Goal: Obtain resource: Download file/media

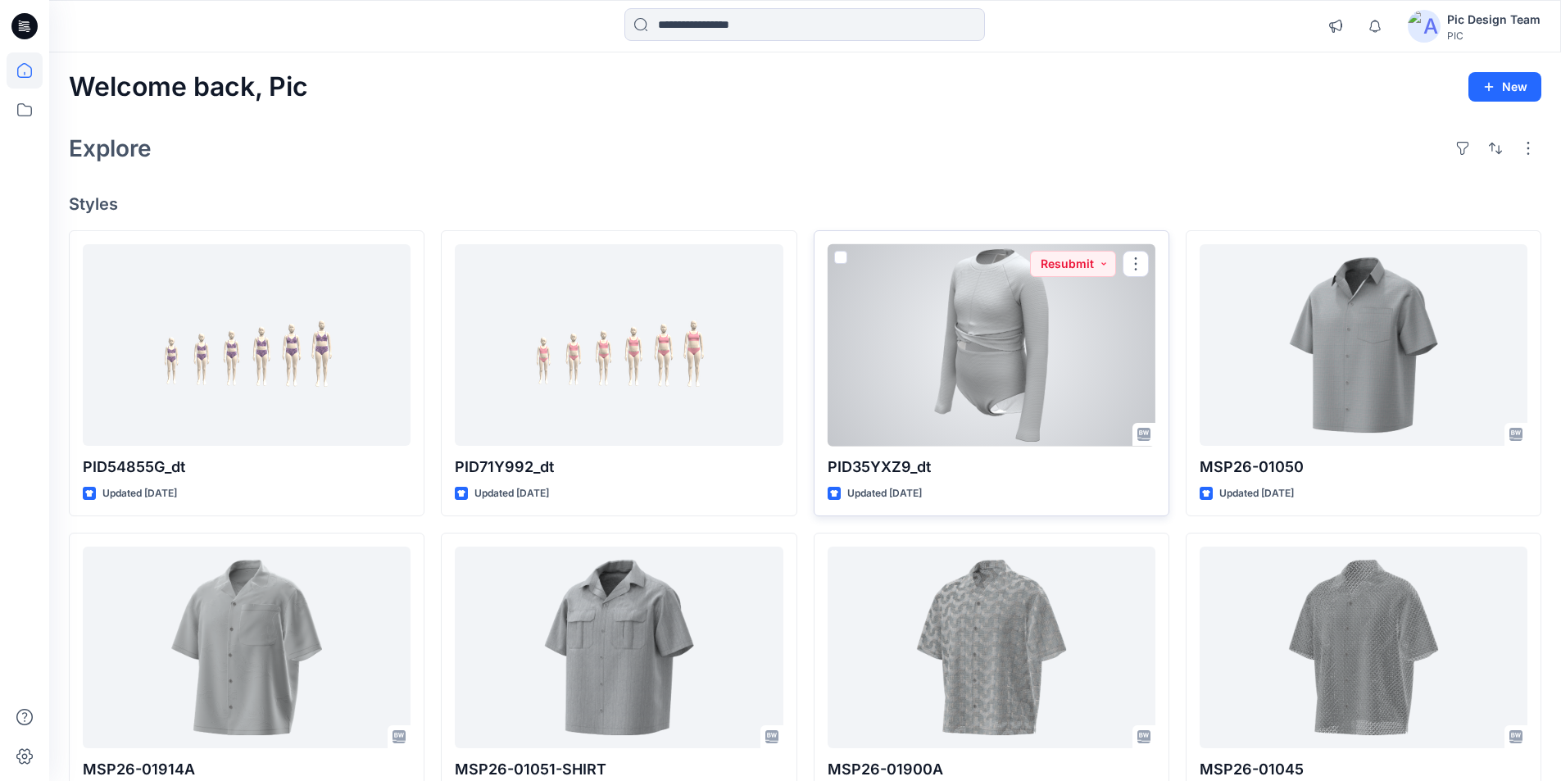
click at [1026, 302] on div at bounding box center [992, 345] width 328 height 202
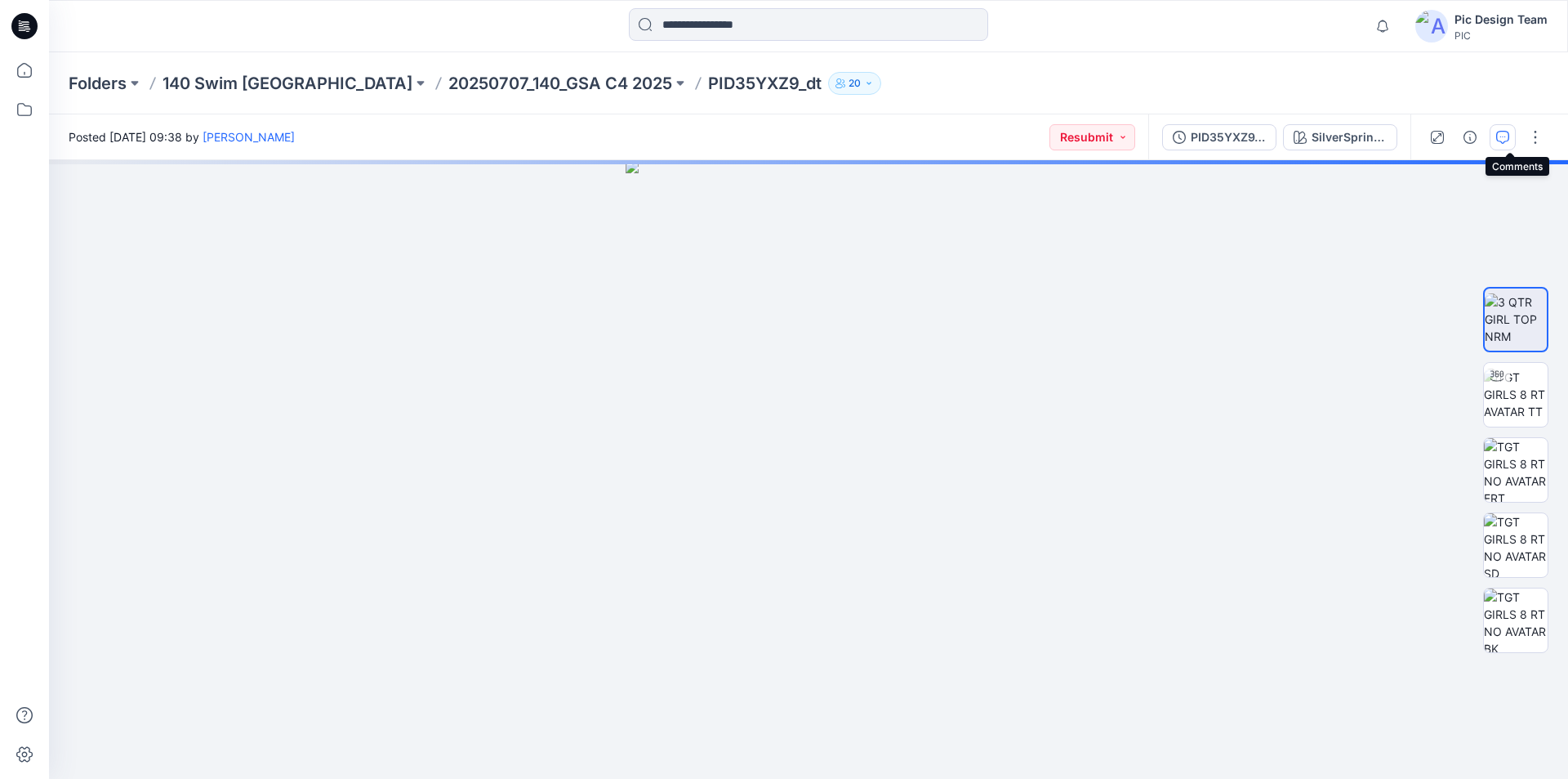
click at [1509, 132] on icon "button" at bounding box center [1502, 137] width 13 height 13
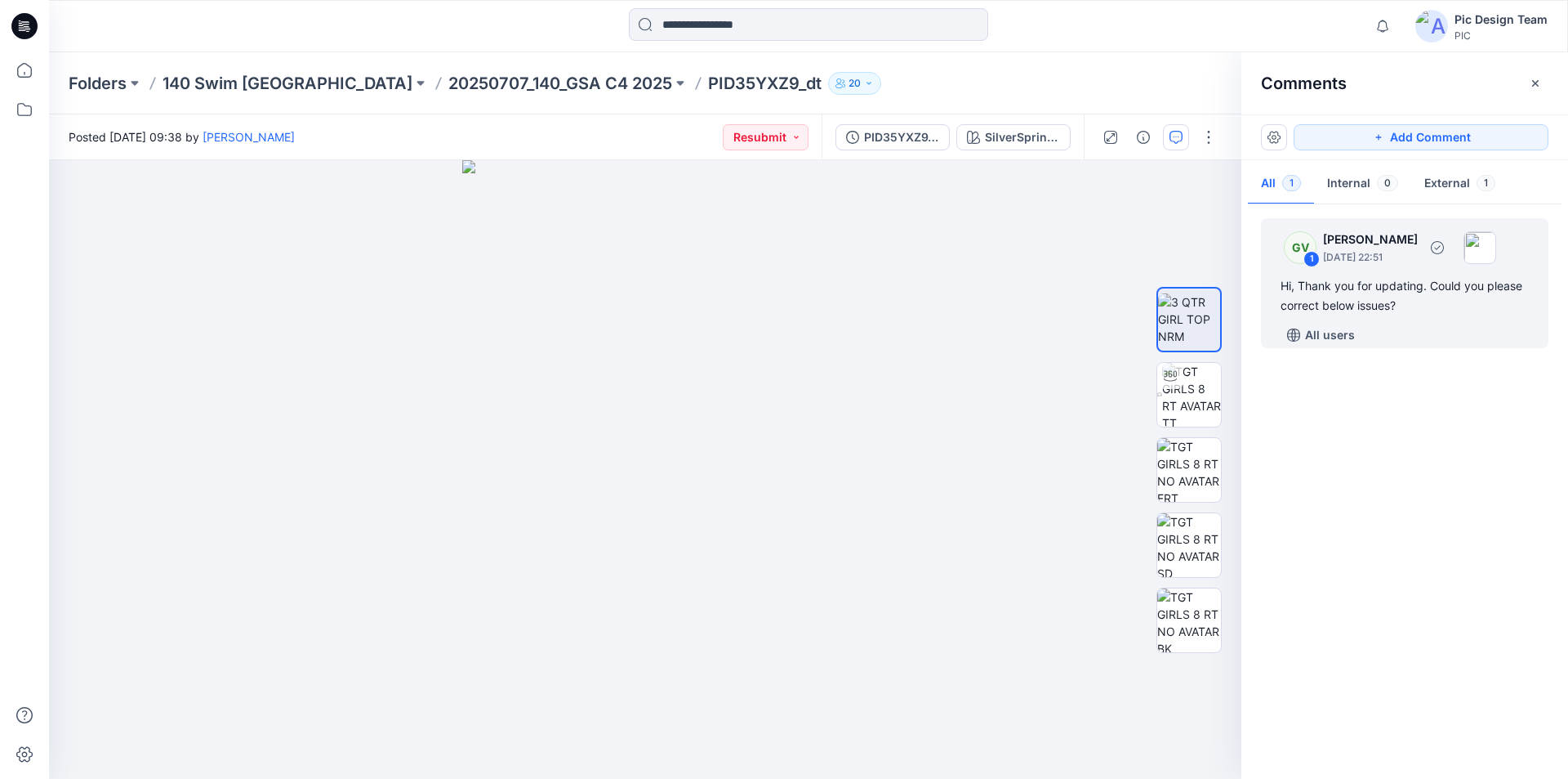
click at [1472, 287] on div "Hi, Thank you for updating. Could you please correct below issues?" at bounding box center [1405, 295] width 248 height 39
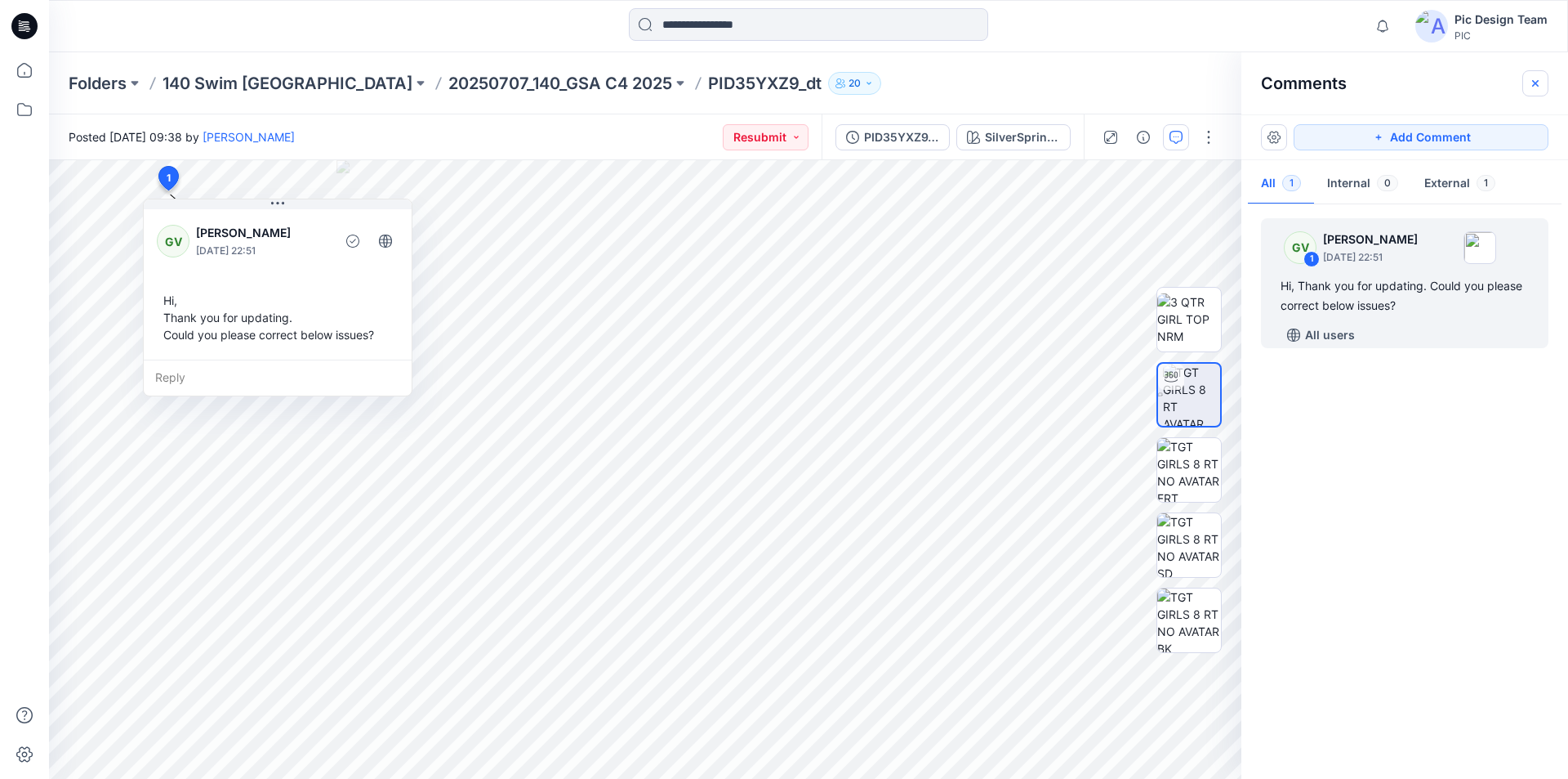
click at [1534, 81] on icon "button" at bounding box center [1535, 82] width 7 height 7
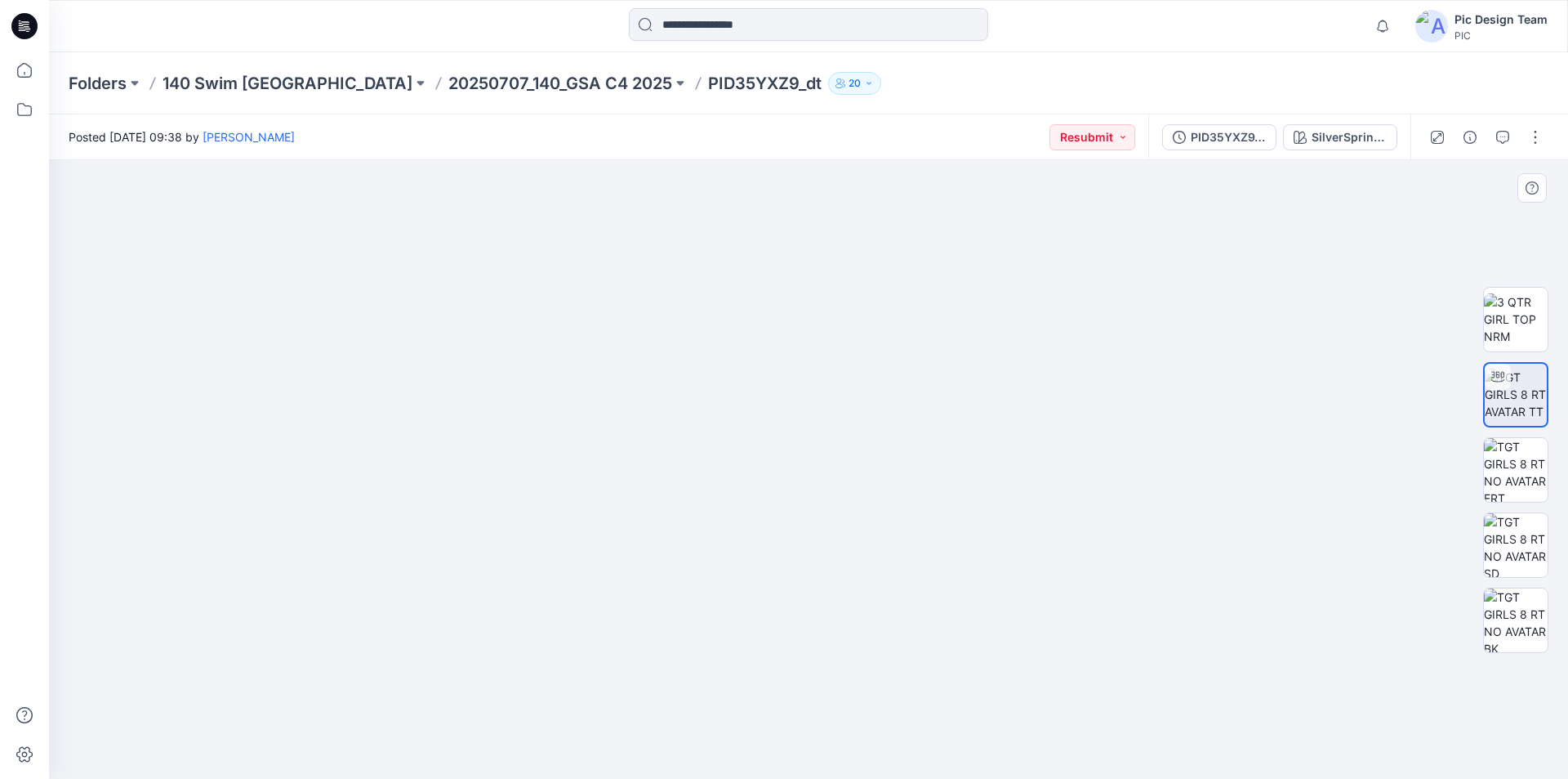
click at [557, 388] on img at bounding box center [808, 226] width 1593 height 1107
drag, startPoint x: 551, startPoint y: 388, endPoint x: 611, endPoint y: 398, distance: 60.8
click at [449, 84] on p "20250707_140_GSA C4 2025" at bounding box center [560, 83] width 224 height 23
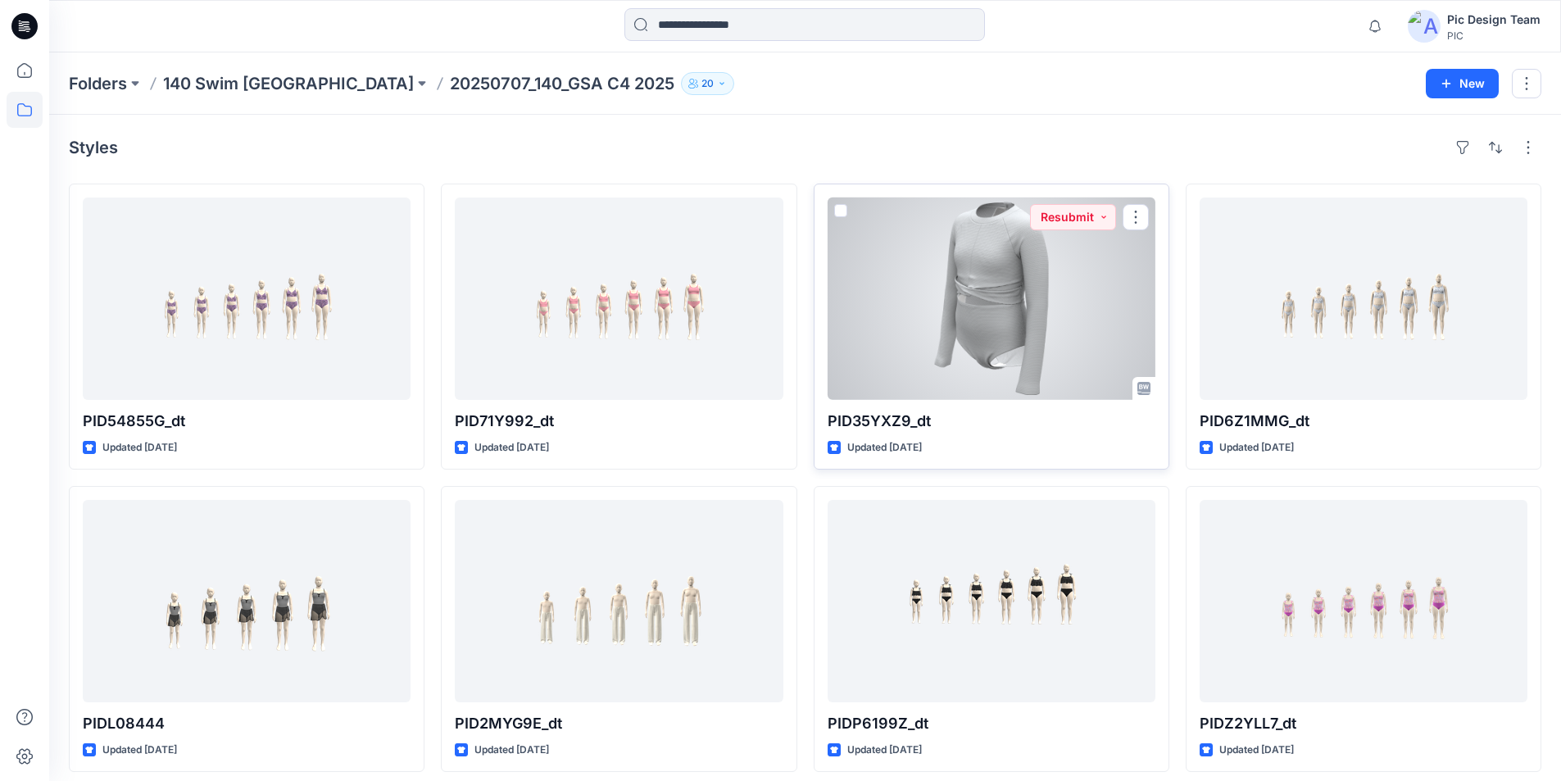
click at [970, 298] on div at bounding box center [992, 298] width 328 height 202
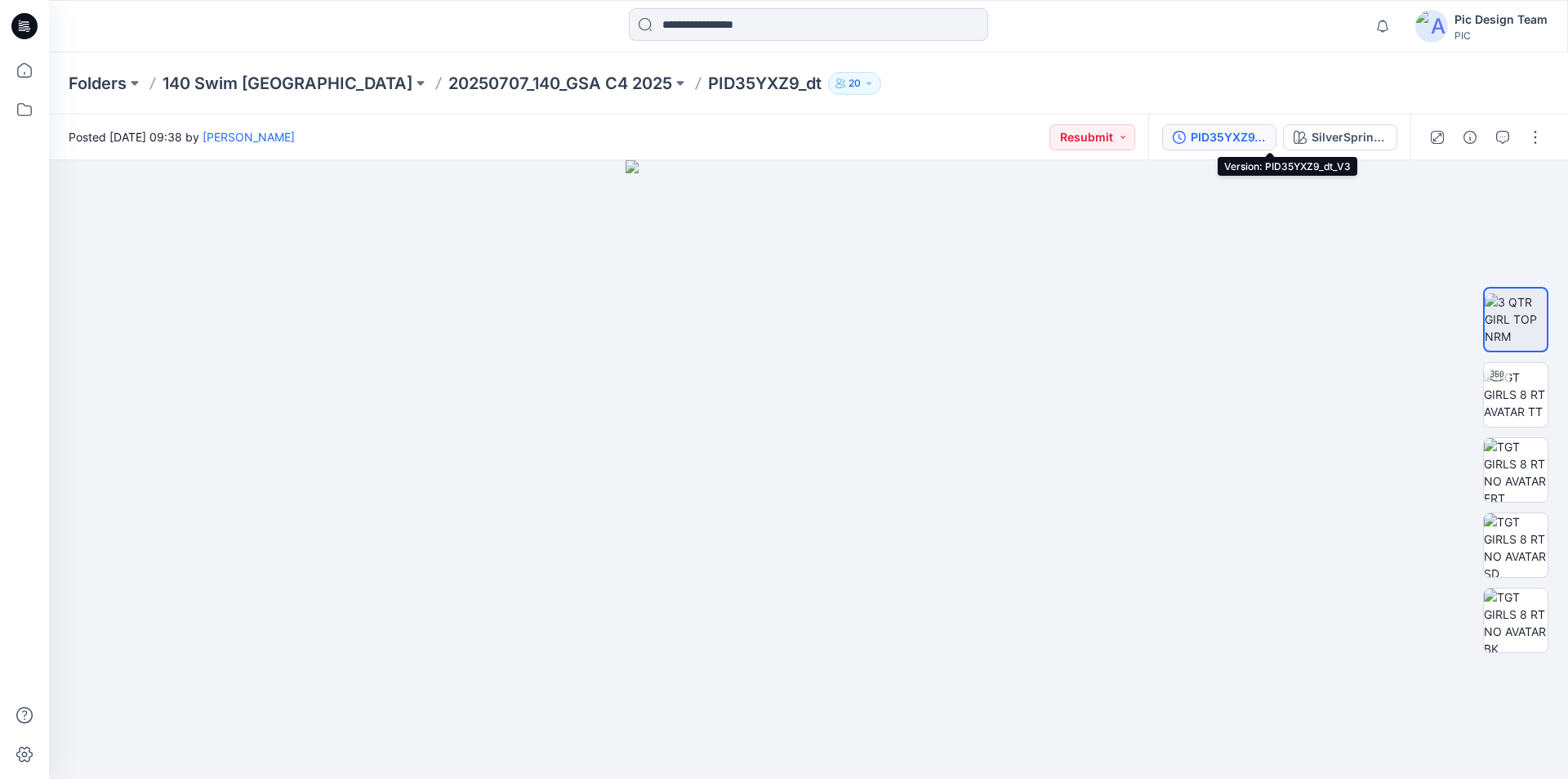
click at [1266, 137] on div "PID35YXZ9_dt_V3" at bounding box center [1228, 138] width 75 height 18
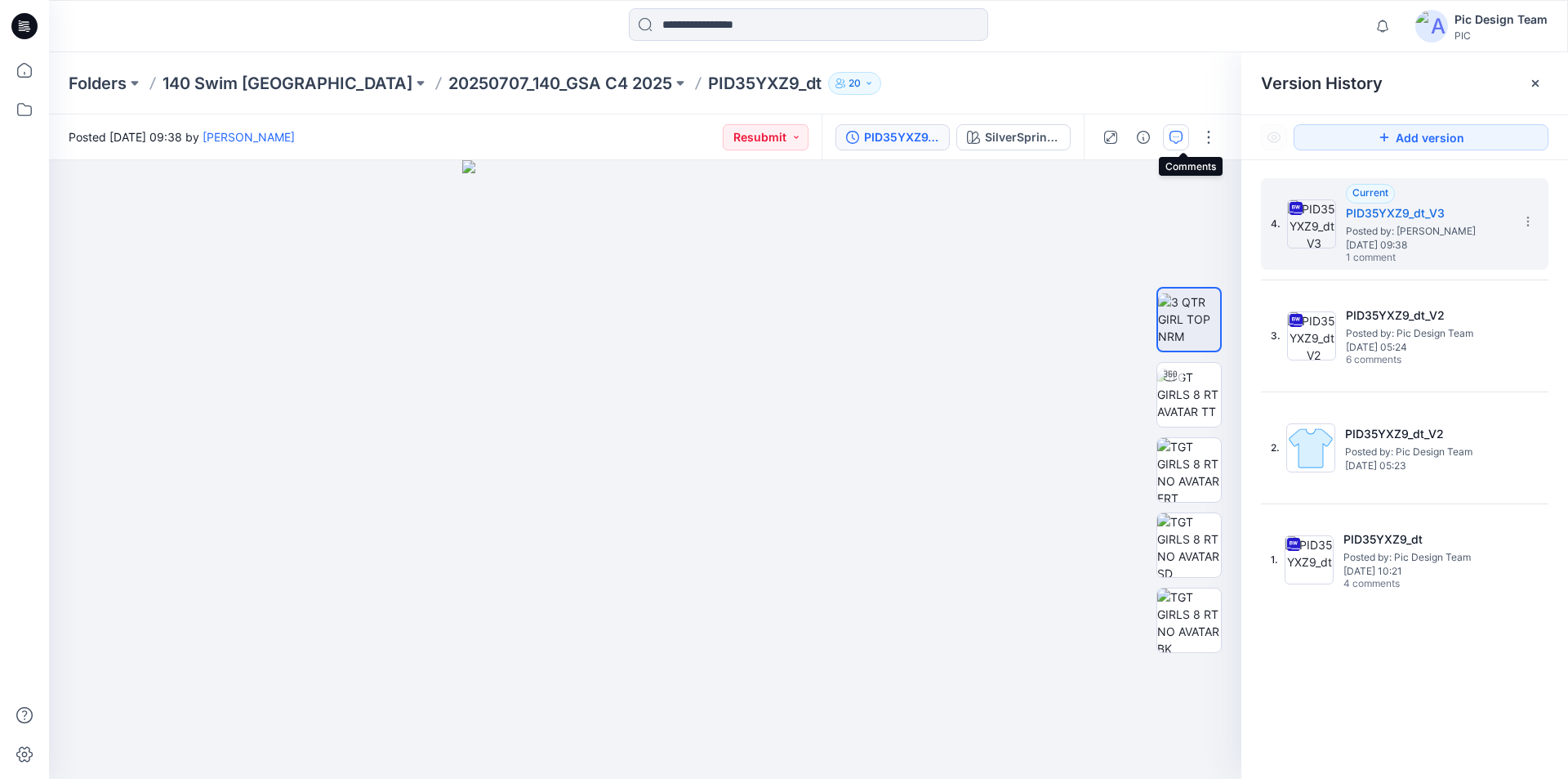
click at [1182, 137] on icon "button" at bounding box center [1175, 137] width 13 height 13
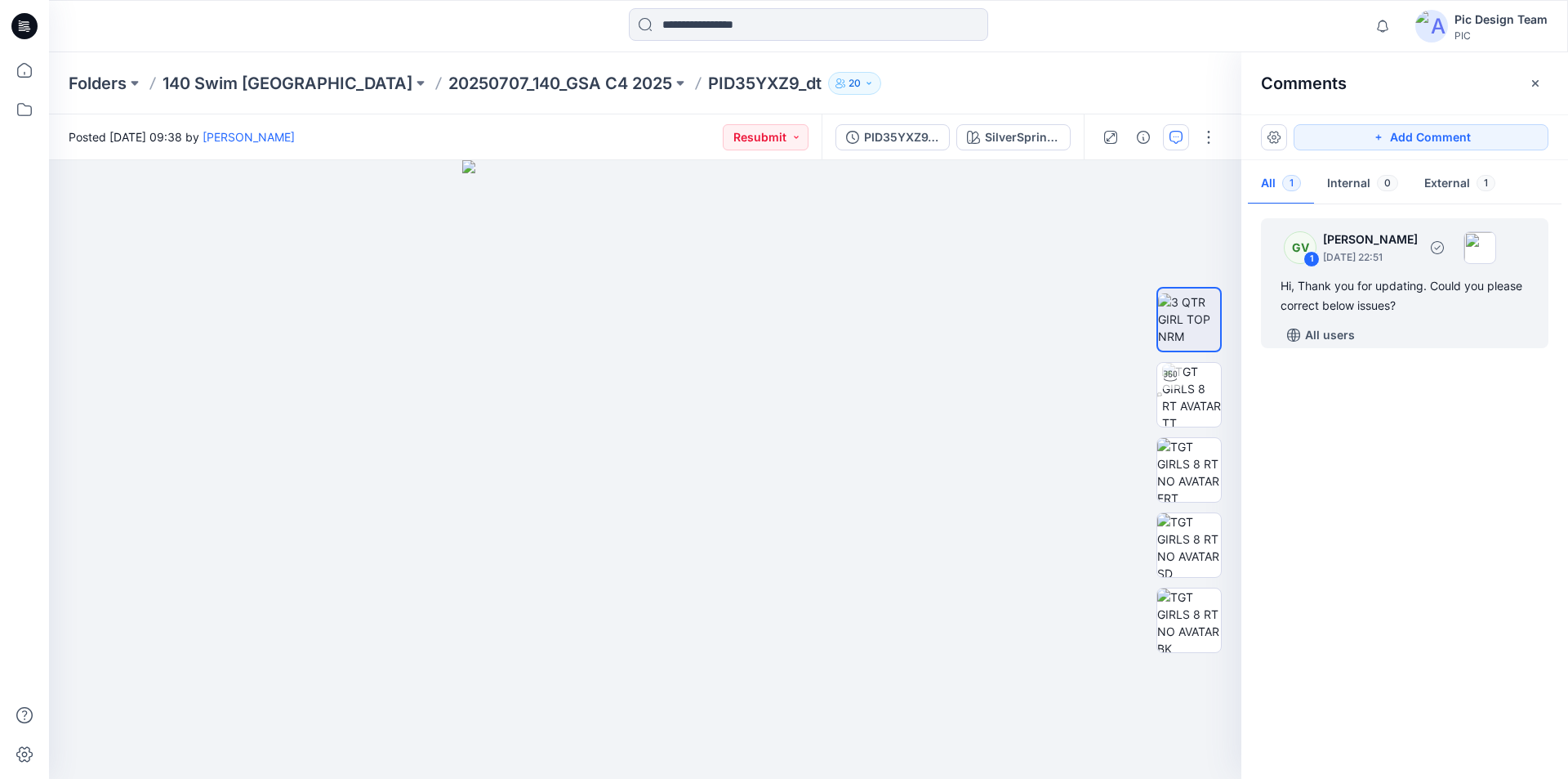
click at [1422, 292] on div "Hi, Thank you for updating. Could you please correct below issues?" at bounding box center [1405, 295] width 248 height 39
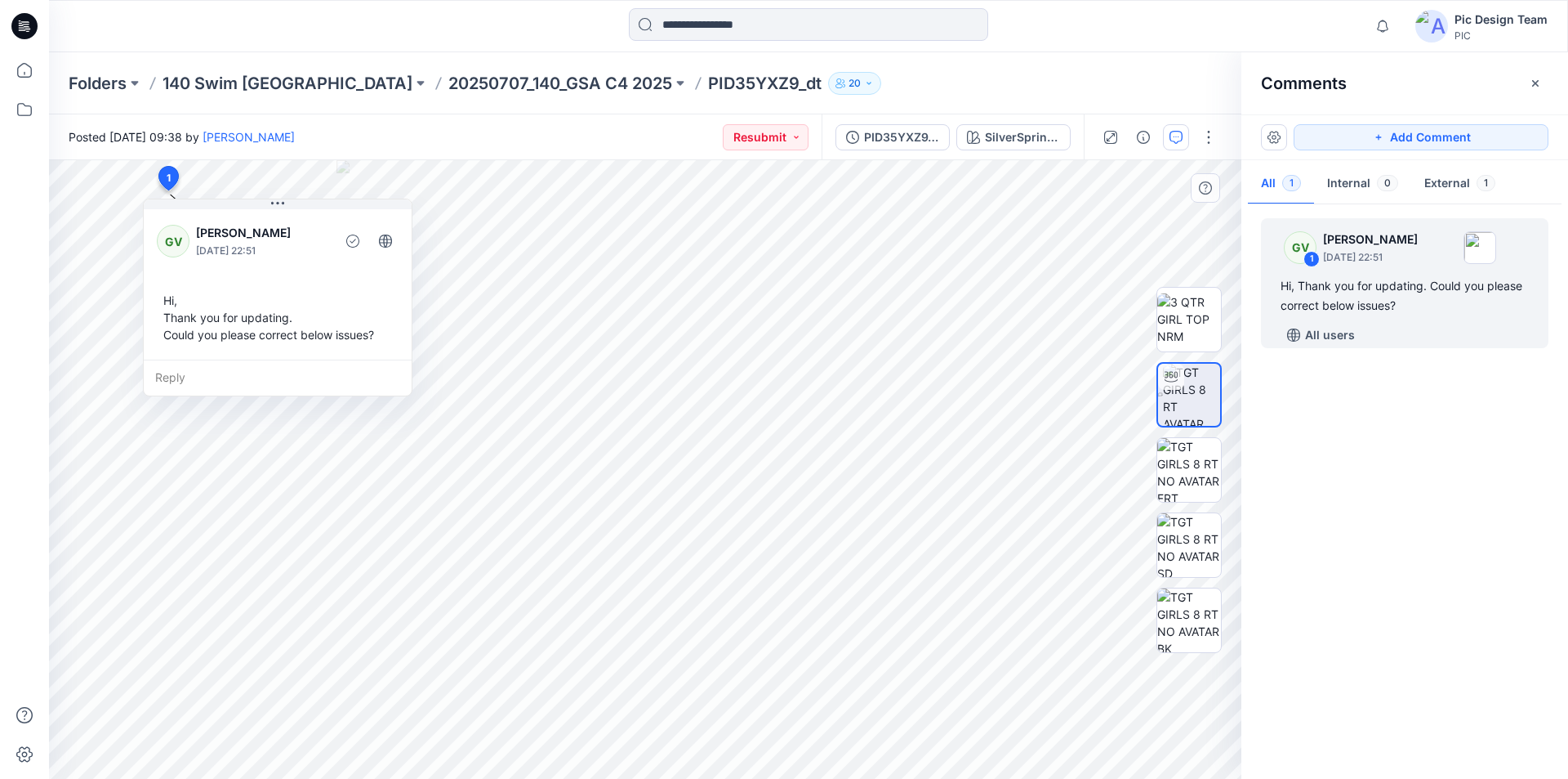
click at [210, 360] on div "Reply" at bounding box center [277, 378] width 268 height 36
click at [1110, 148] on div "Posted Friday, August 15, 2025 09:38 by Poornima Perera Resubmit PID35YXZ9_dt_V…" at bounding box center [808, 447] width 1519 height 664
click at [816, 126] on div "Posted Friday, August 15, 2025 09:38 by Poornima Perera Resubmit PID35YXZ9_dt_V…" at bounding box center [808, 447] width 1519 height 664
click at [449, 86] on p "20250707_140_GSA C4 2025" at bounding box center [560, 83] width 224 height 23
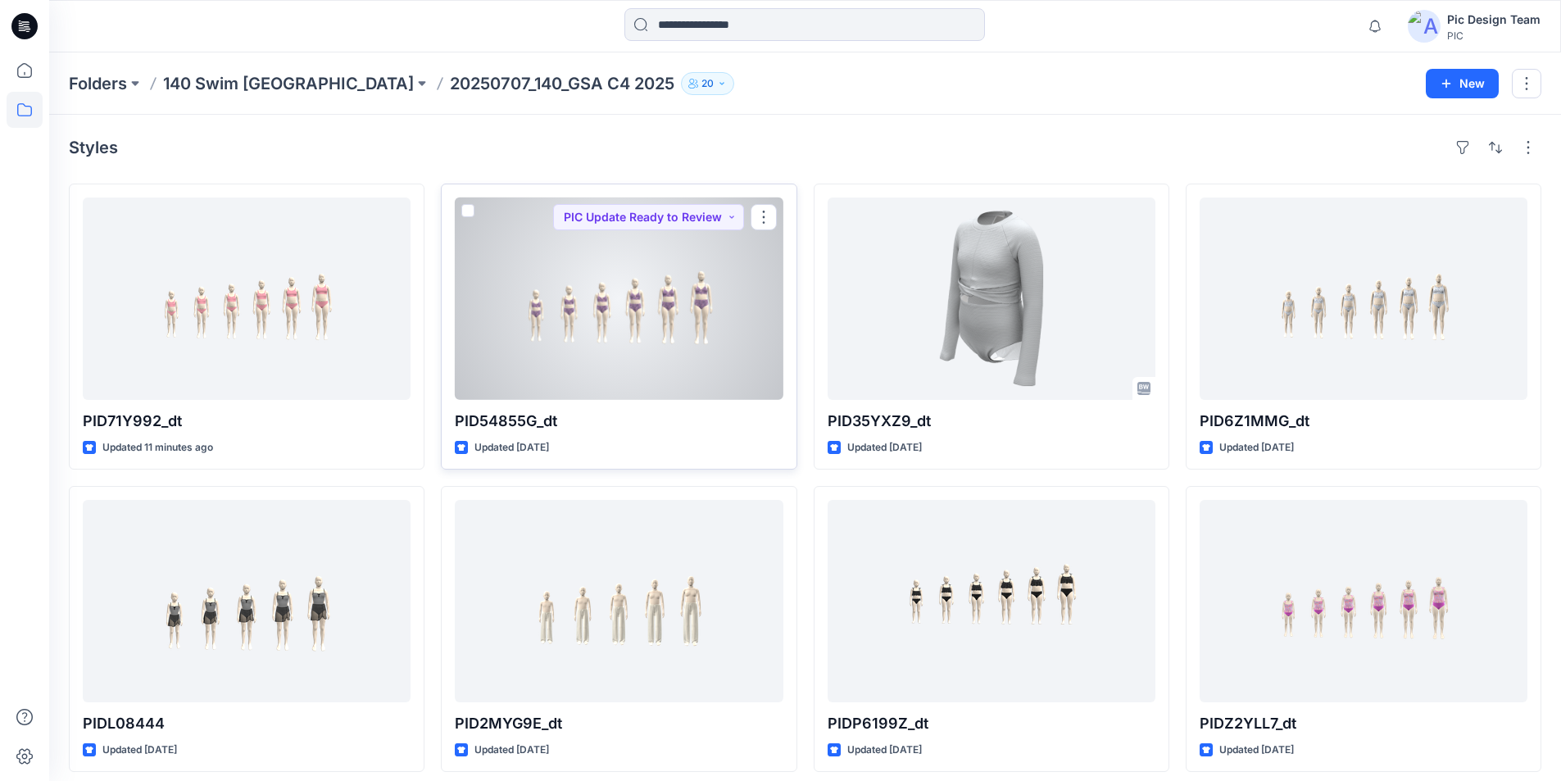
click at [623, 288] on div at bounding box center [619, 298] width 328 height 202
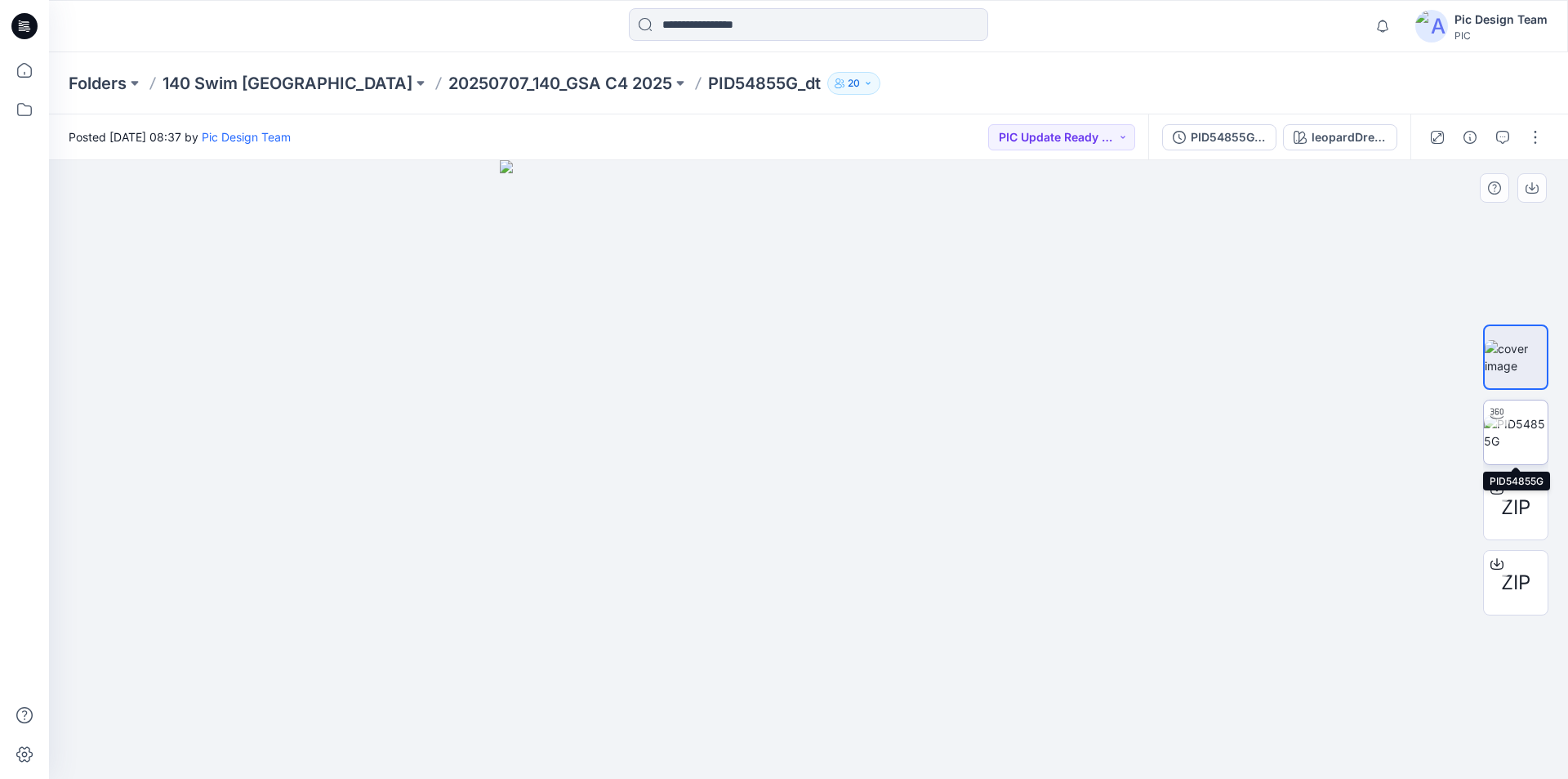
click at [1524, 420] on img at bounding box center [1516, 432] width 64 height 34
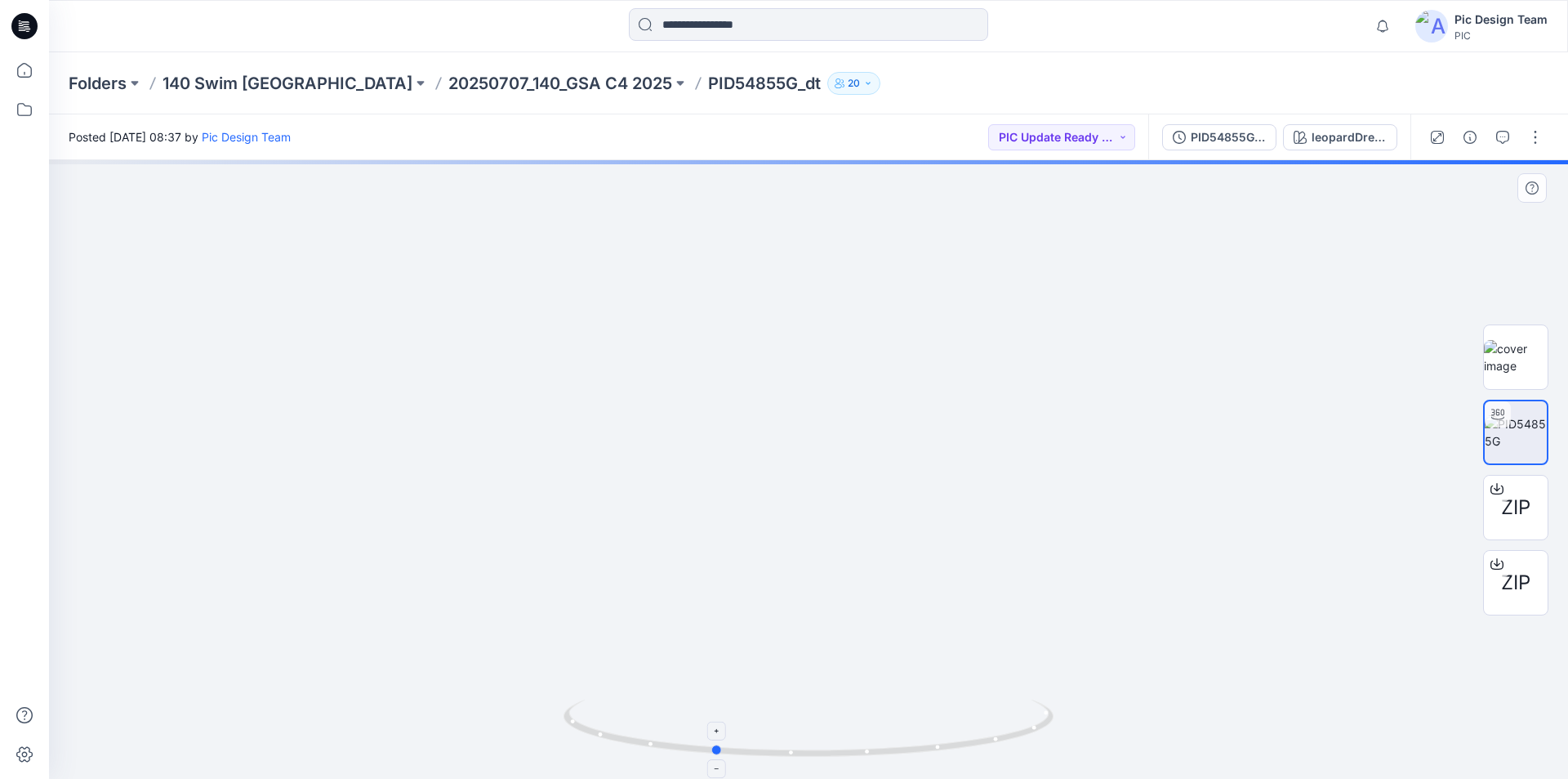
drag, startPoint x: 1048, startPoint y: 729, endPoint x: 953, endPoint y: 758, distance: 99.3
click at [953, 758] on icon at bounding box center [810, 729] width 494 height 61
click at [1256, 126] on button "PID54855G_gsa_V4" at bounding box center [1219, 138] width 115 height 26
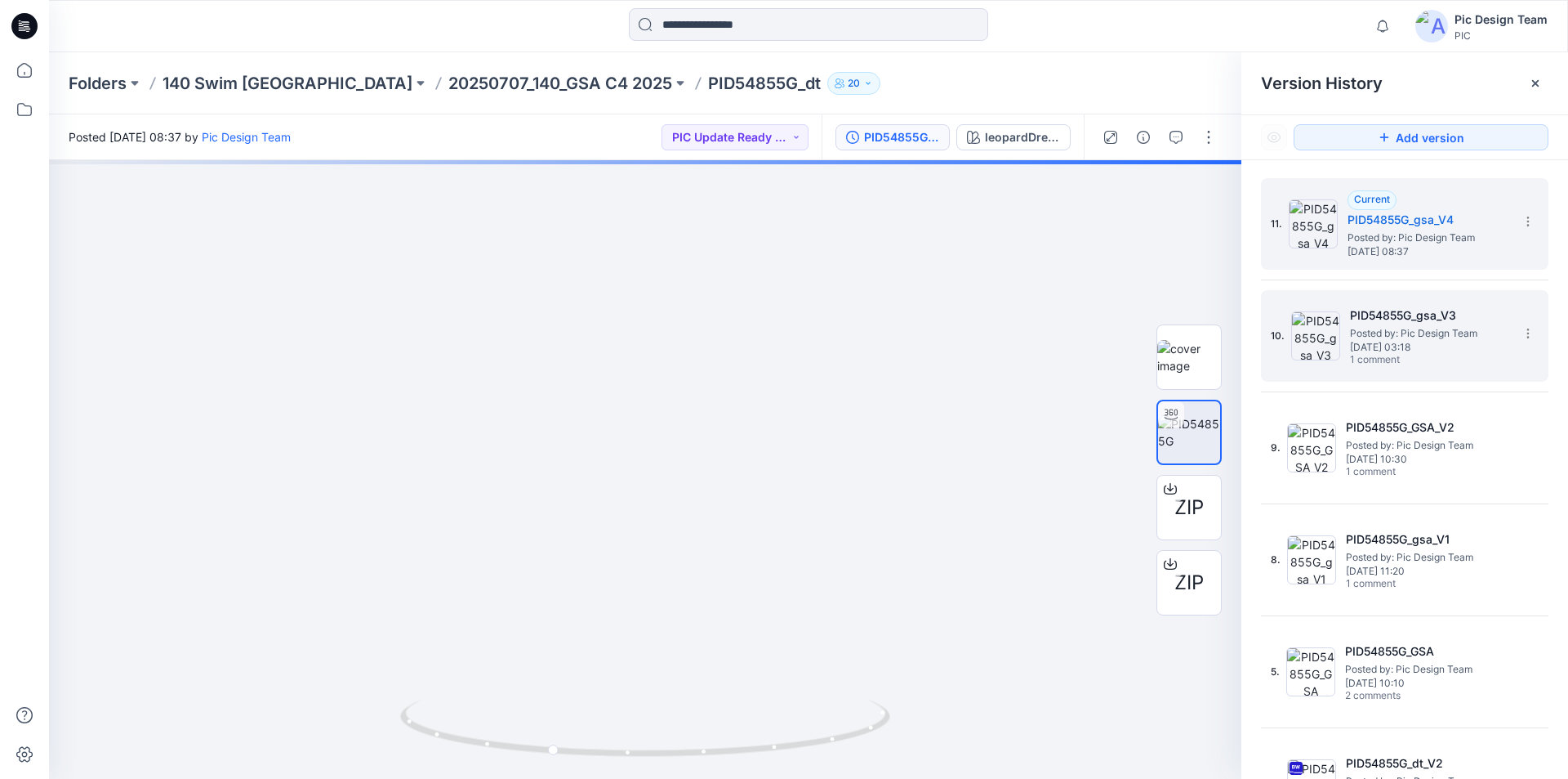
click at [1387, 330] on span "Posted by: Pic Design Team" at bounding box center [1432, 333] width 163 height 16
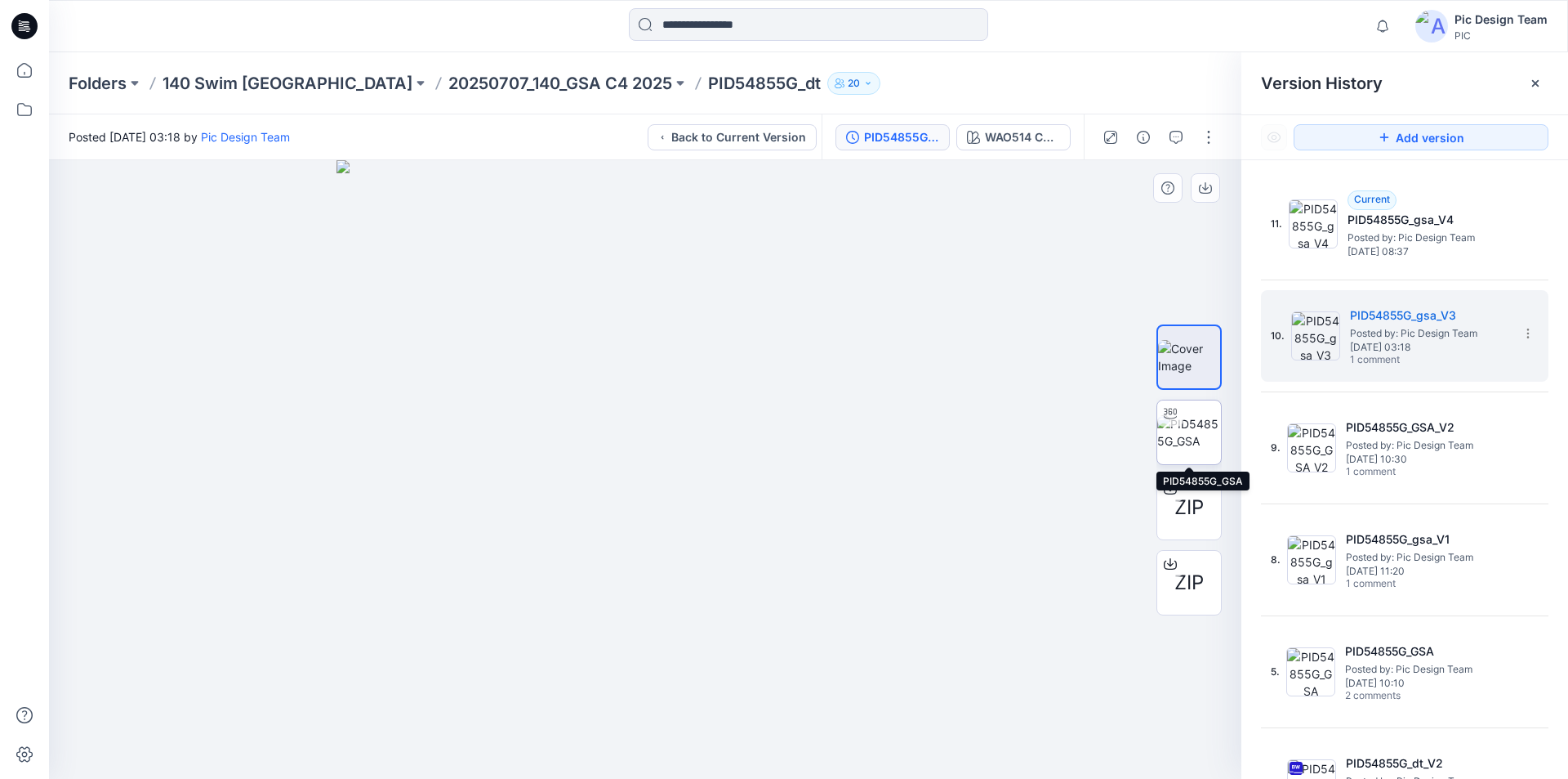
click at [1185, 421] on img at bounding box center [1189, 432] width 64 height 34
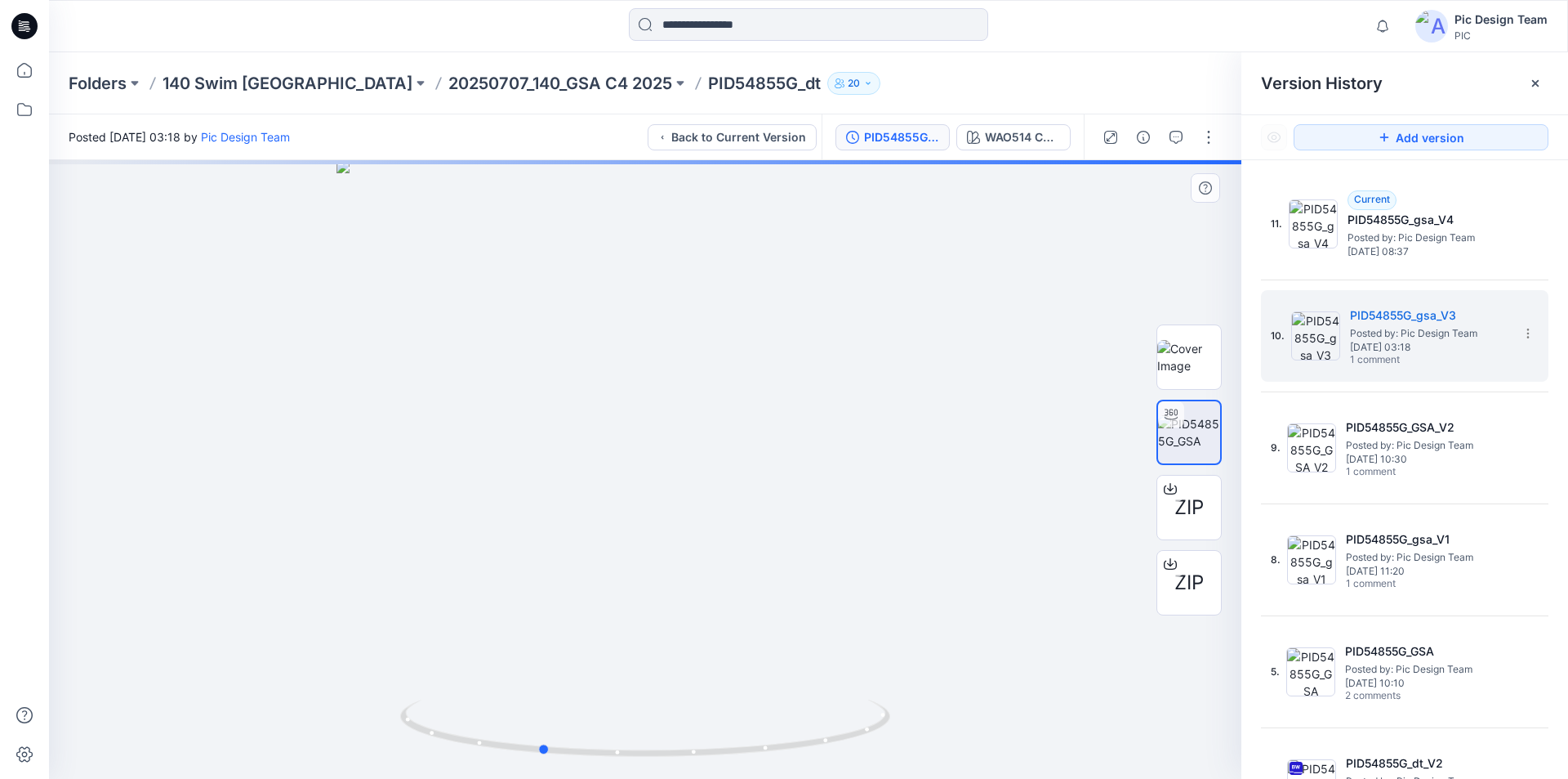
drag, startPoint x: 877, startPoint y: 727, endPoint x: 804, endPoint y: 690, distance: 81.8
click at [773, 745] on icon at bounding box center [648, 729] width 494 height 61
click at [1183, 137] on icon "button" at bounding box center [1175, 137] width 13 height 13
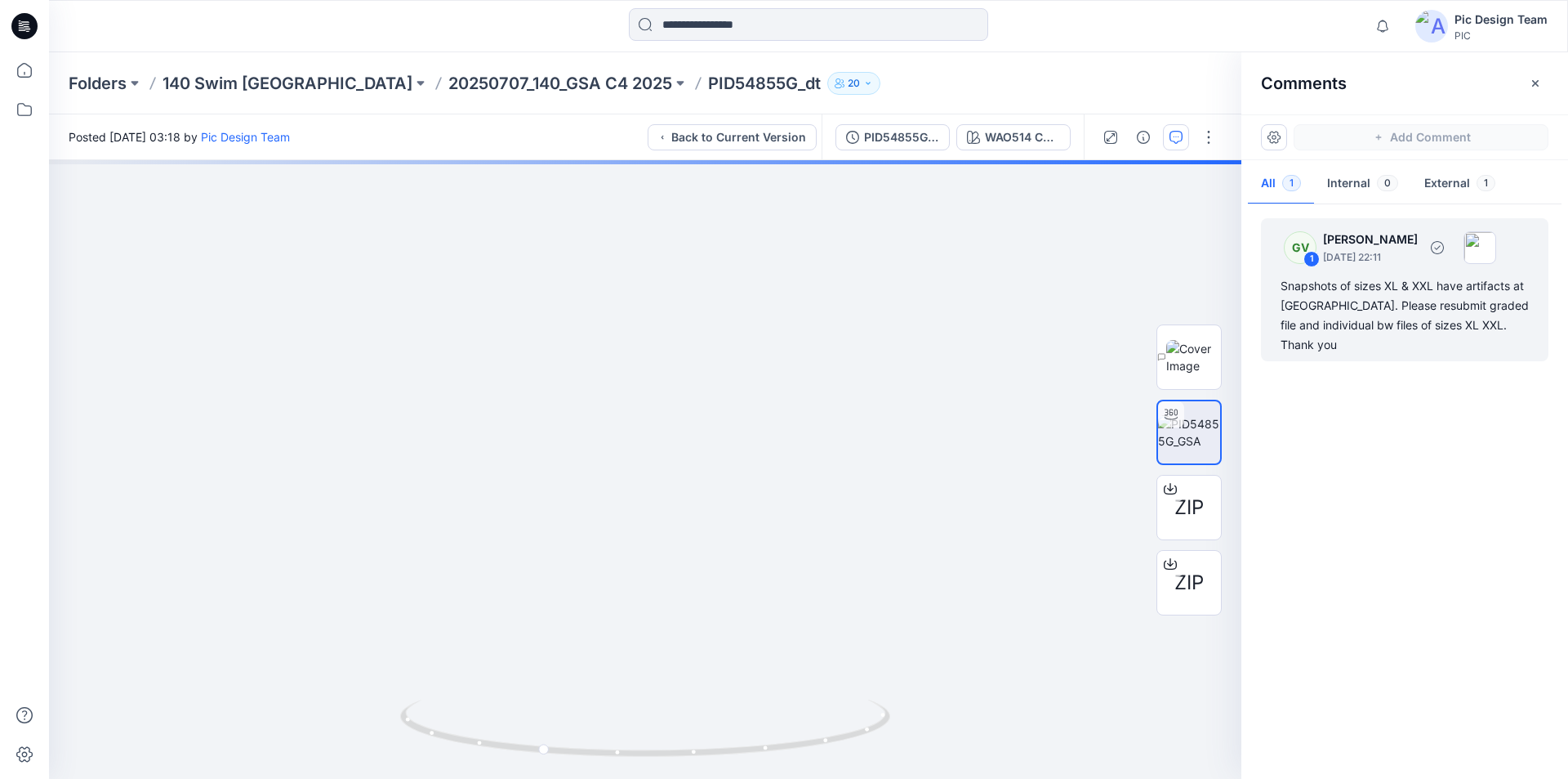
click at [1337, 293] on div "Snapshots of sizes XL & XXL have artifacts at key hole. Please resubmit graded …" at bounding box center [1405, 315] width 248 height 79
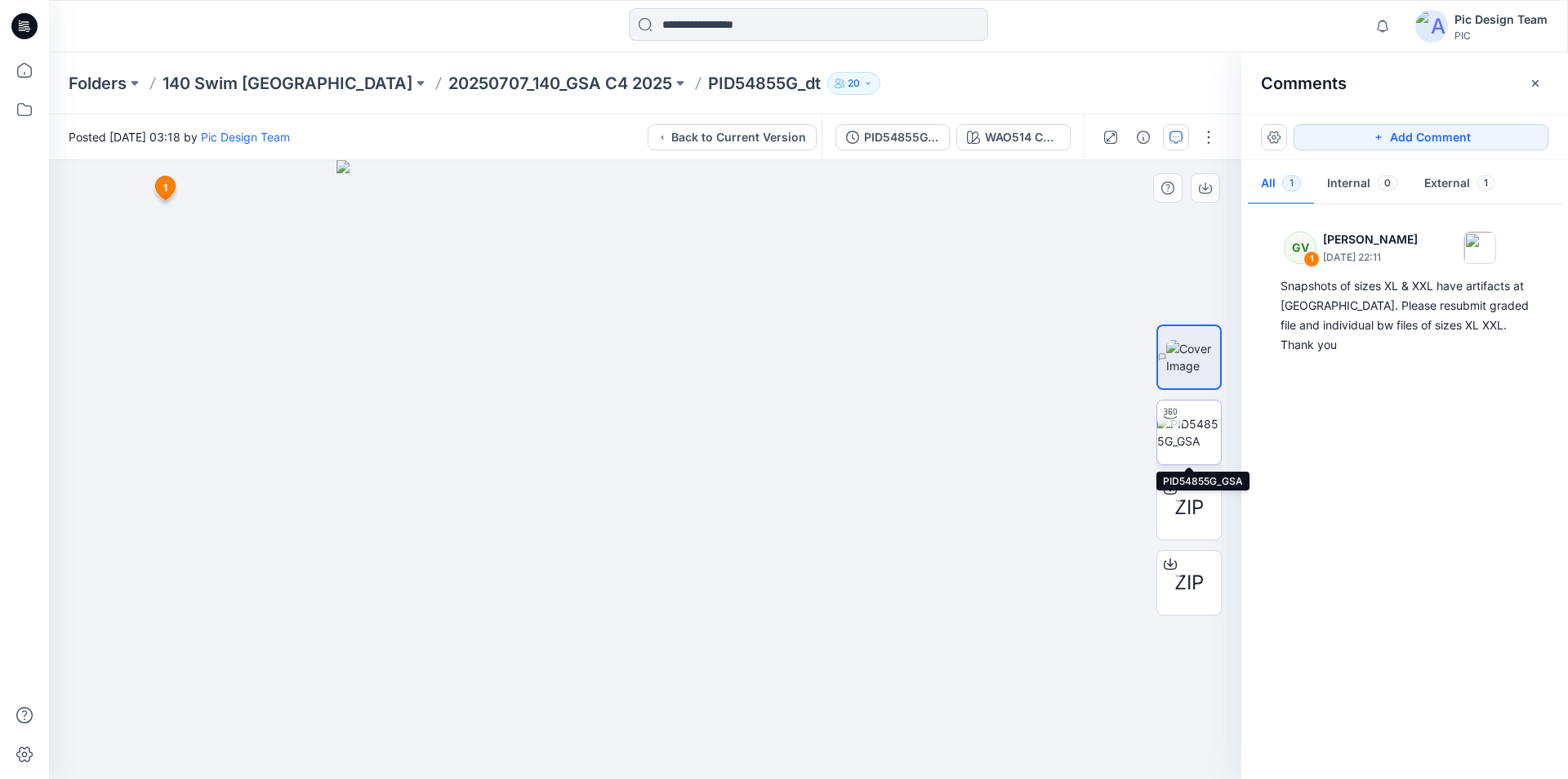
click at [1169, 427] on img at bounding box center [1189, 432] width 64 height 34
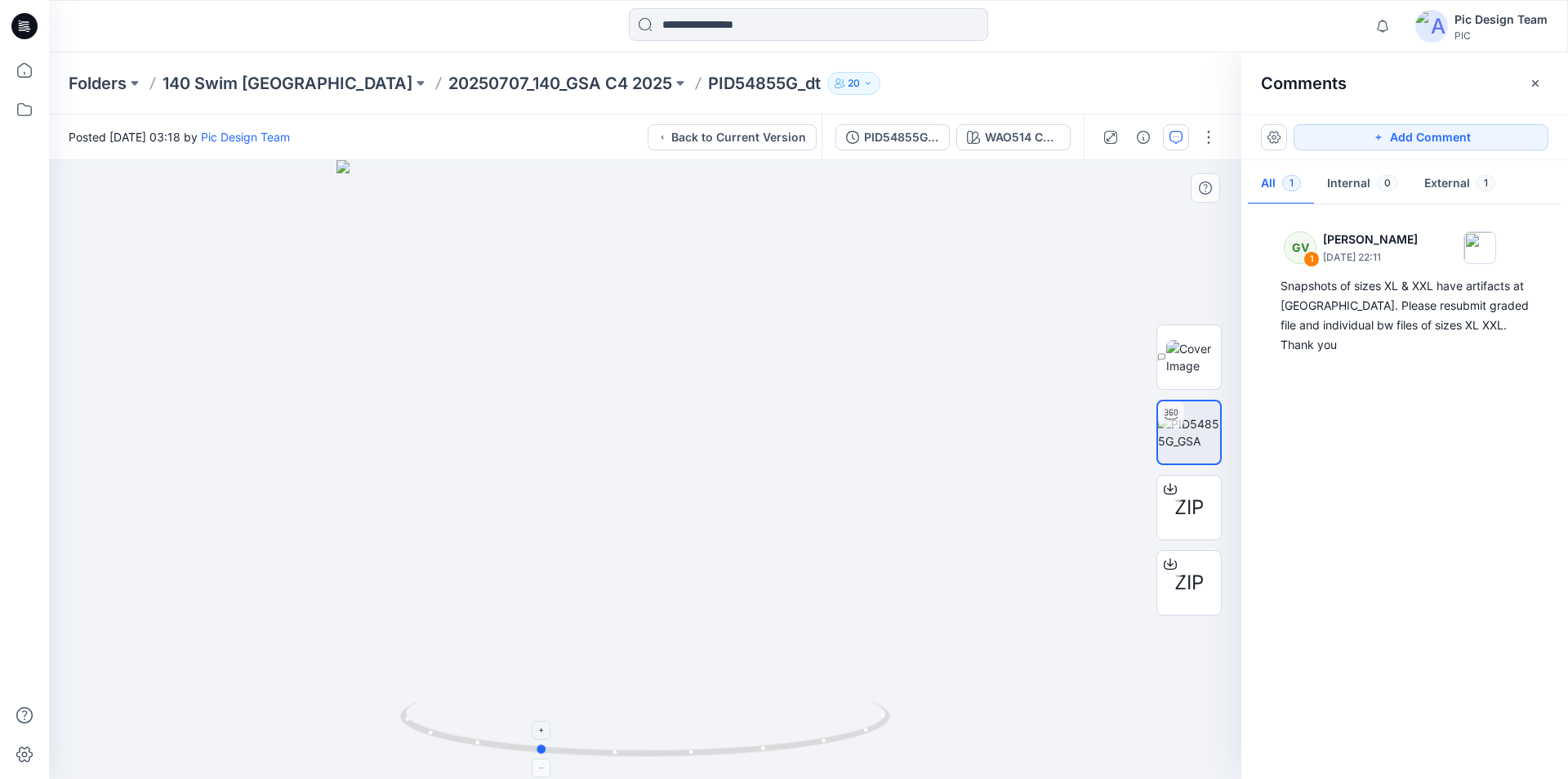
drag, startPoint x: 875, startPoint y: 728, endPoint x: 769, endPoint y: 753, distance: 108.9
click at [769, 753] on icon at bounding box center [648, 729] width 494 height 61
drag, startPoint x: 837, startPoint y: 743, endPoint x: 975, endPoint y: 706, distance: 142.9
click at [975, 706] on div at bounding box center [645, 470] width 1192 height 618
click at [1538, 87] on icon "button" at bounding box center [1535, 83] width 13 height 13
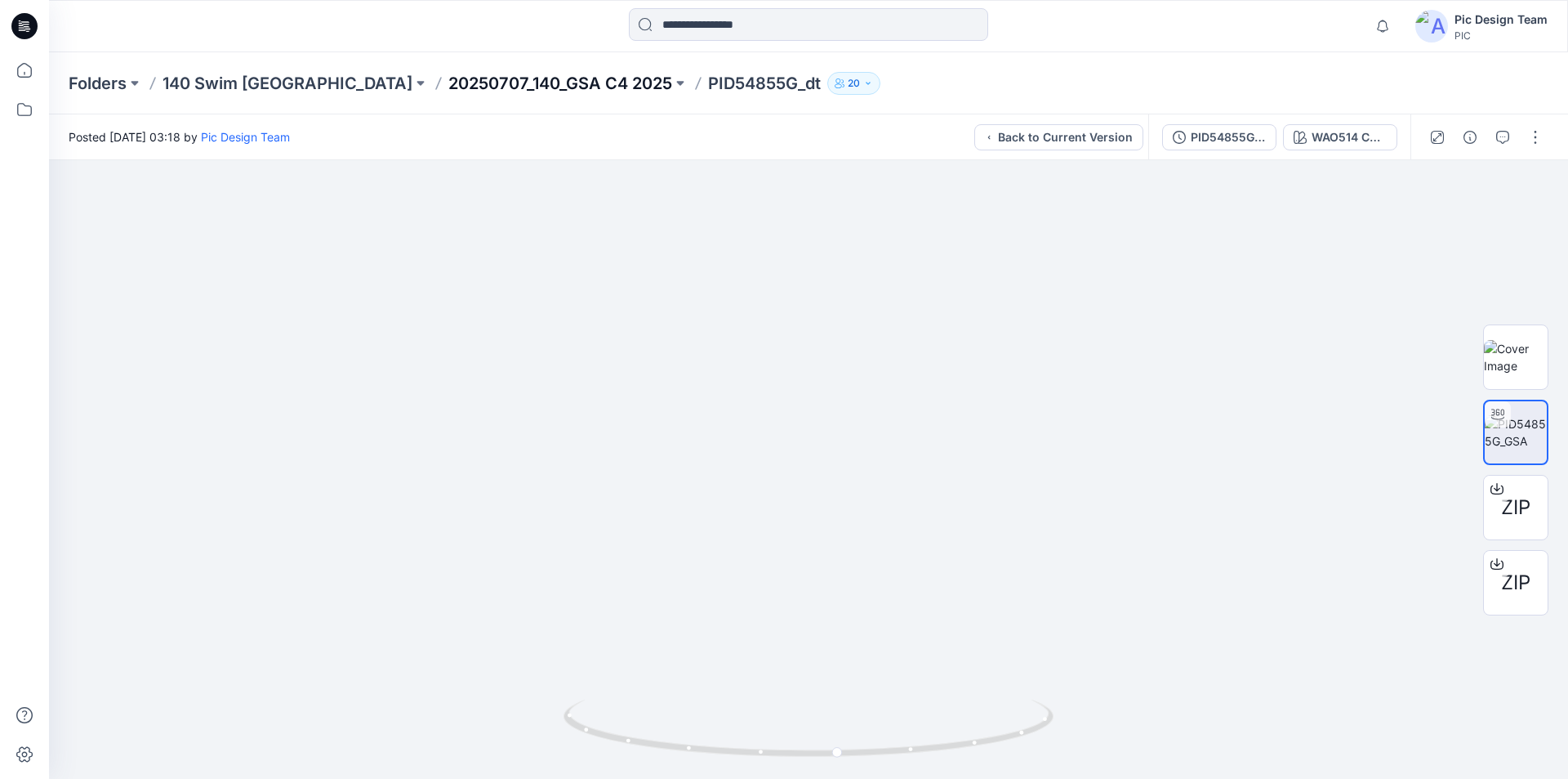
click at [457, 84] on p "20250707_140_GSA C4 2025" at bounding box center [560, 83] width 224 height 23
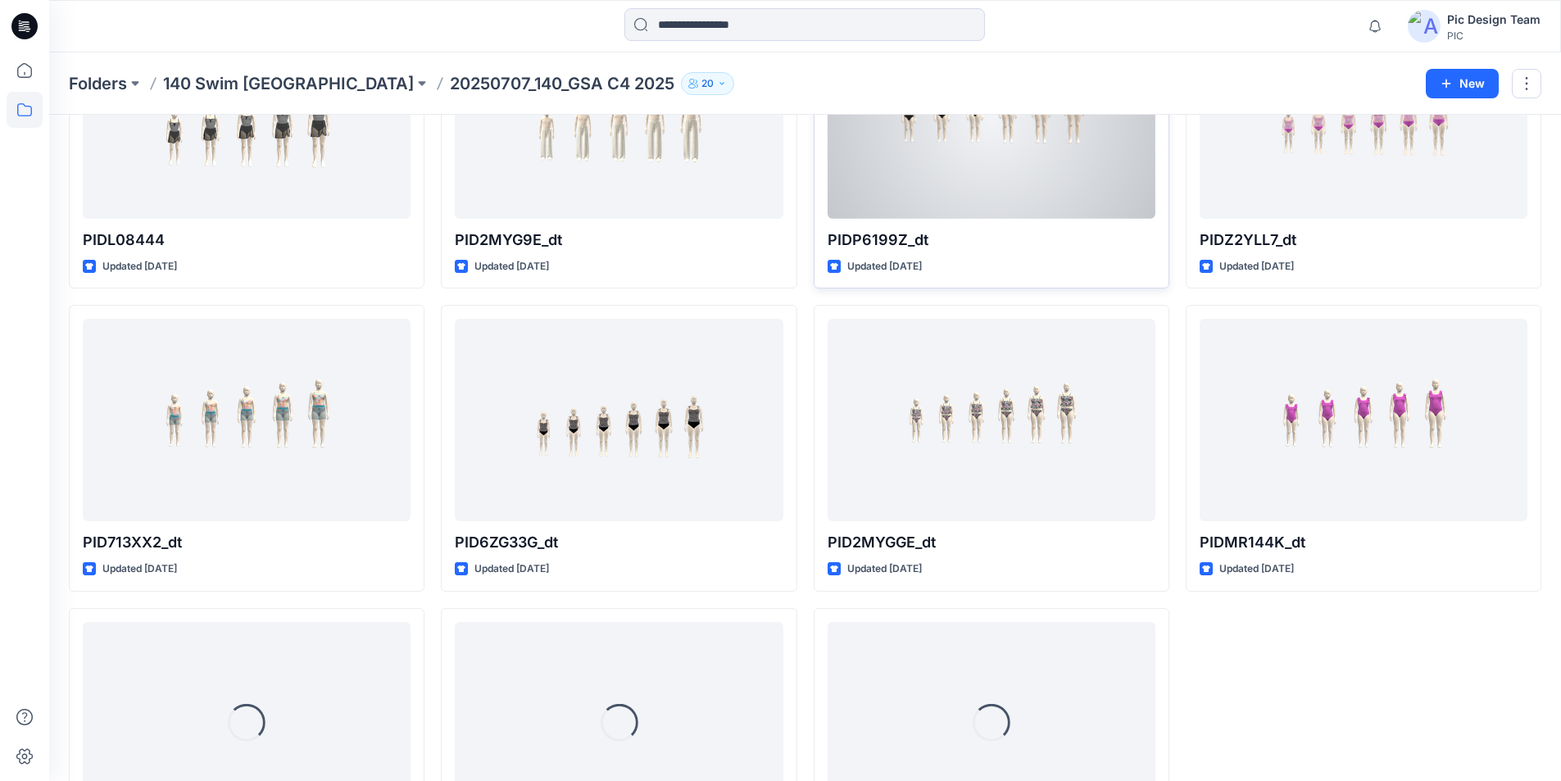
scroll to position [531, 0]
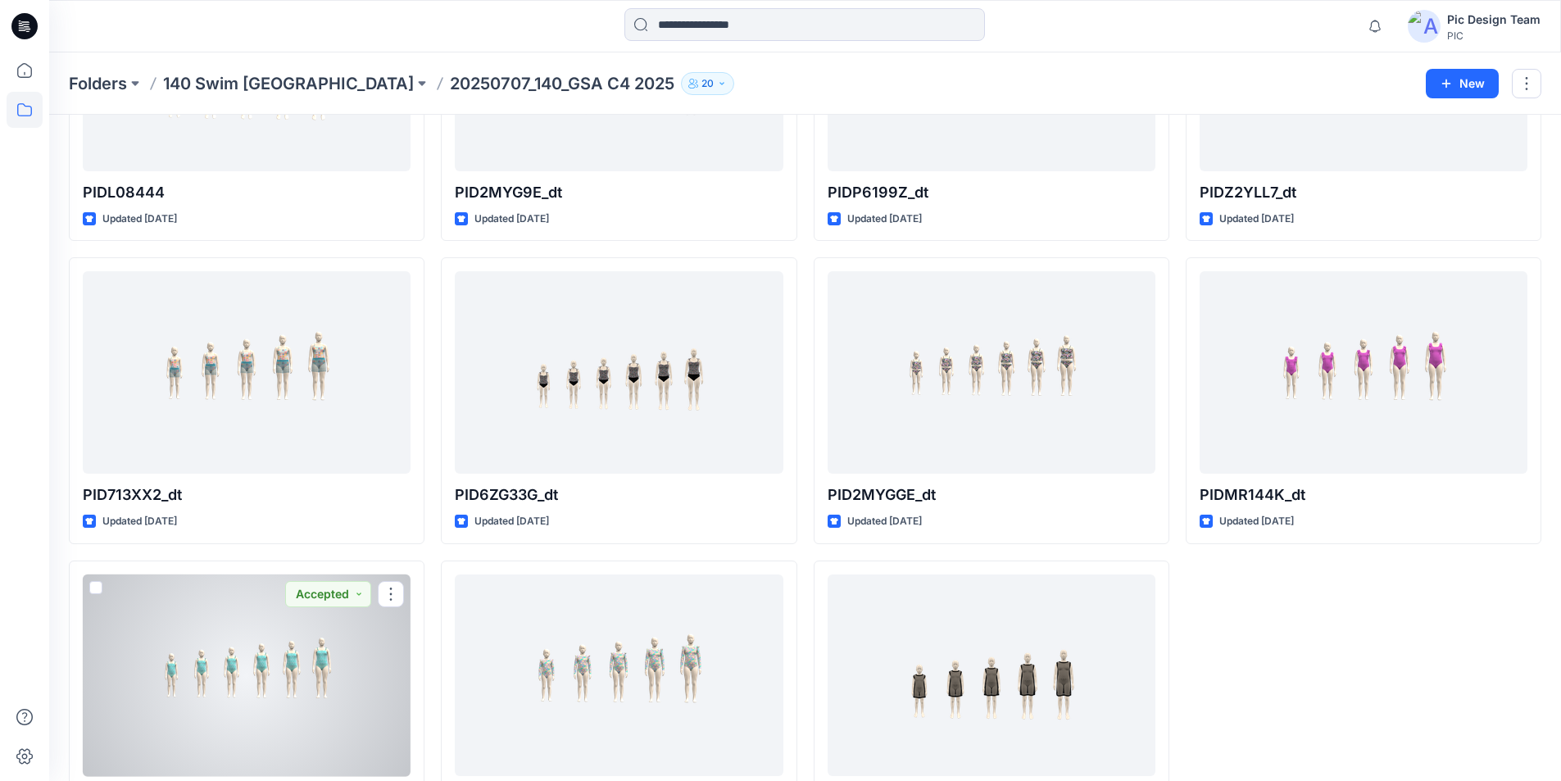
click at [300, 624] on div at bounding box center [247, 675] width 328 height 202
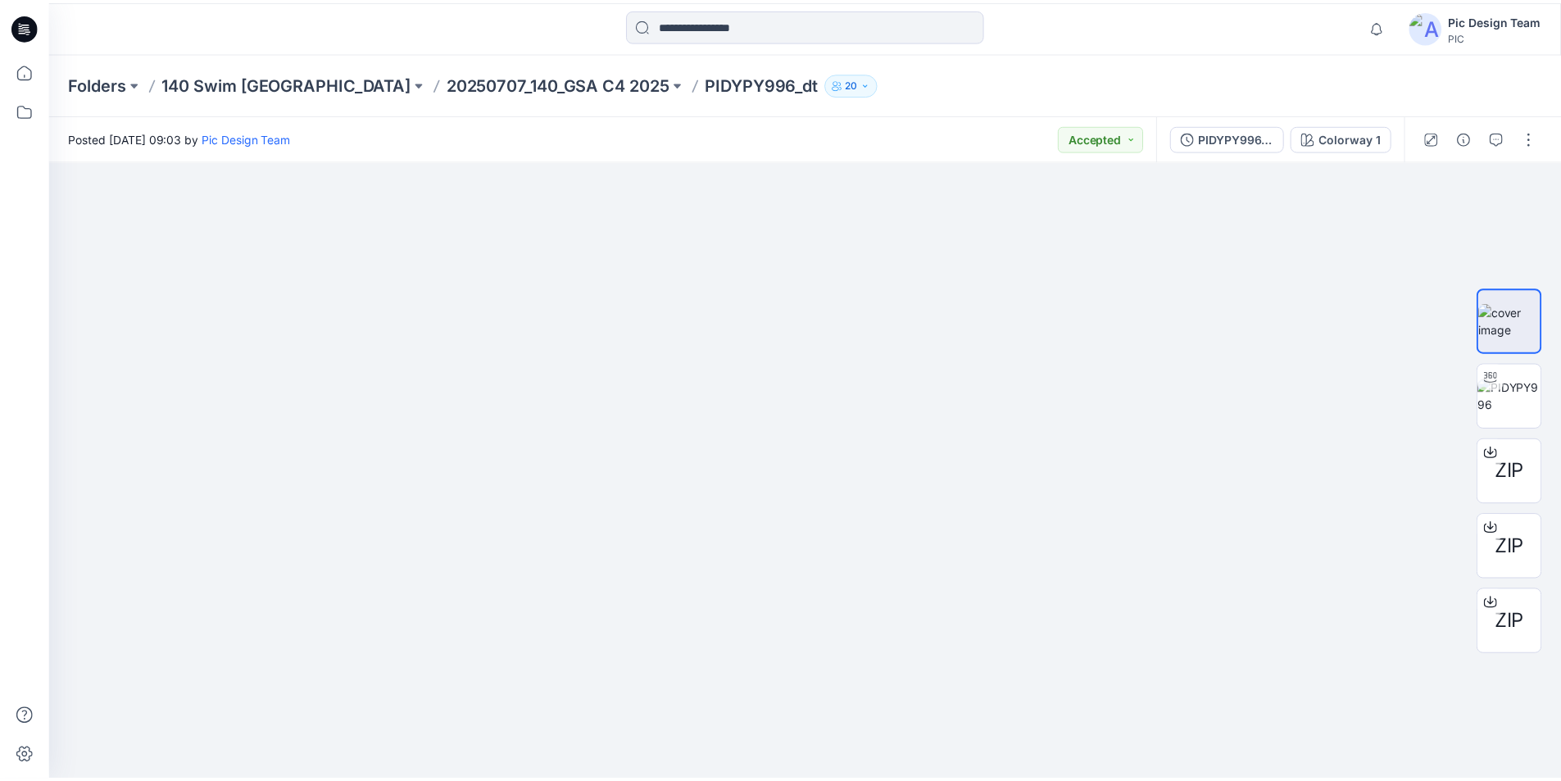
scroll to position [531, 0]
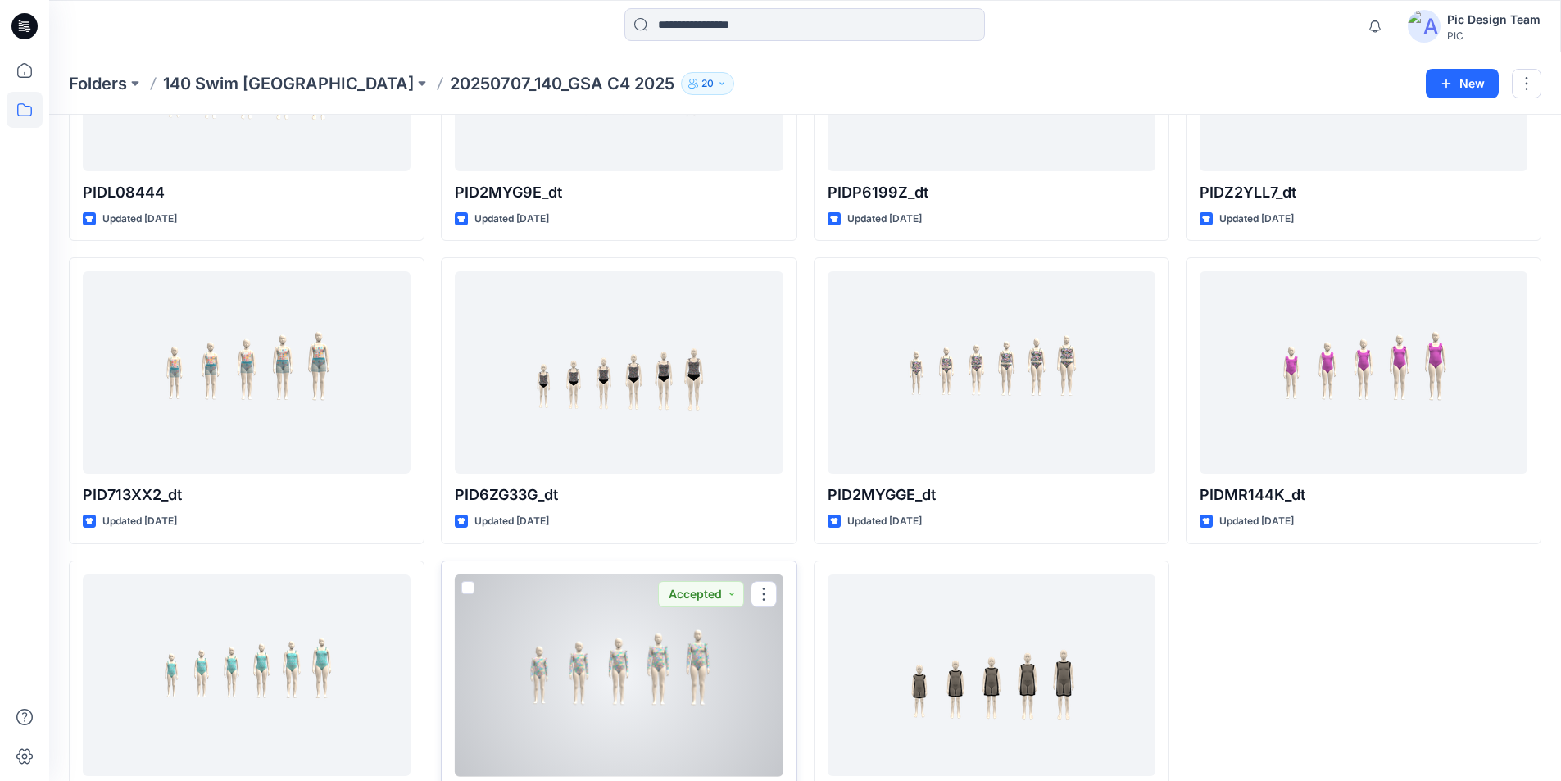
click at [548, 574] on div at bounding box center [619, 675] width 328 height 202
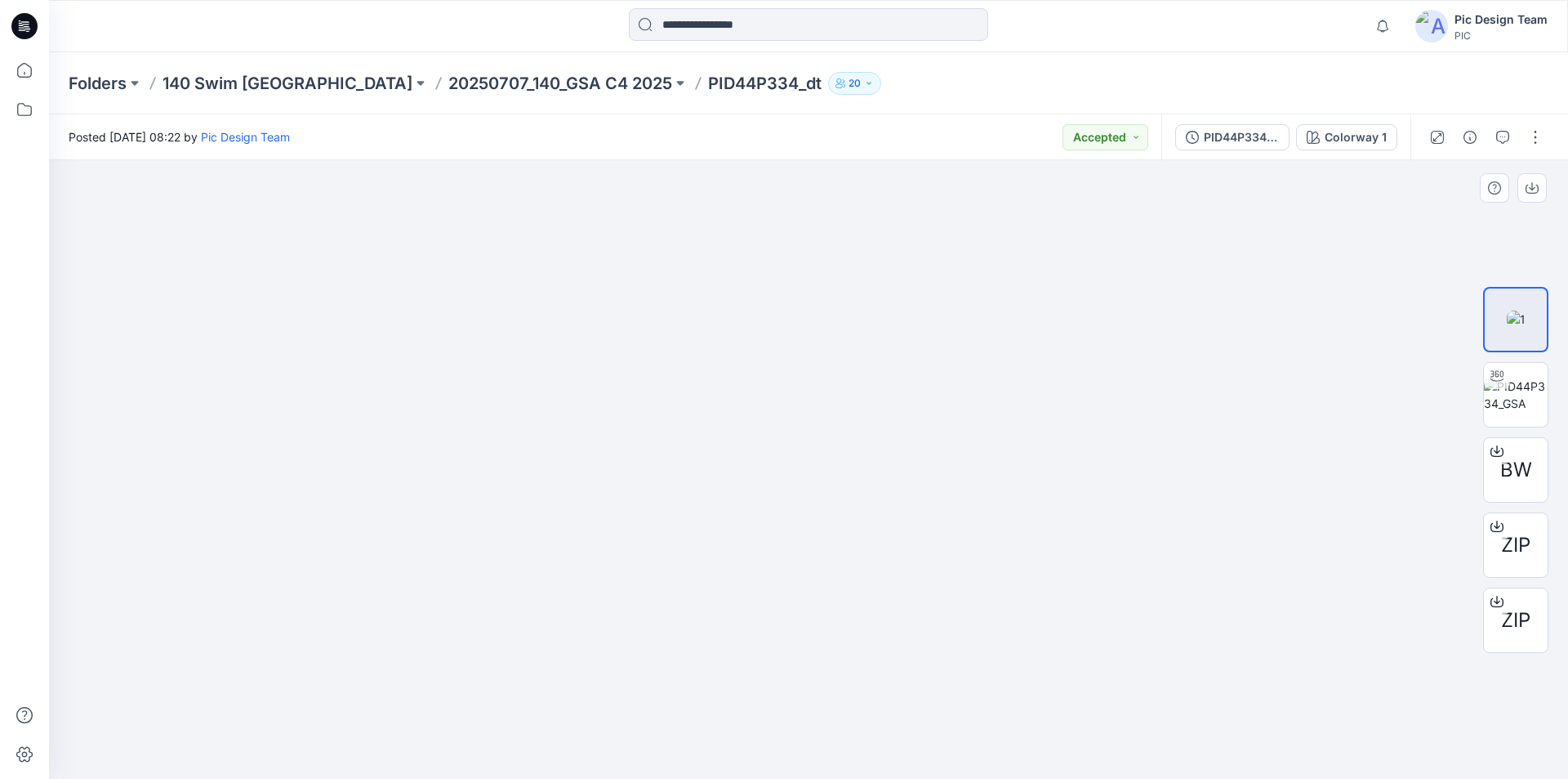
drag, startPoint x: 1026, startPoint y: 333, endPoint x: 1037, endPoint y: 475, distance: 142.4
click at [1525, 543] on span "ZIP" at bounding box center [1516, 546] width 30 height 30
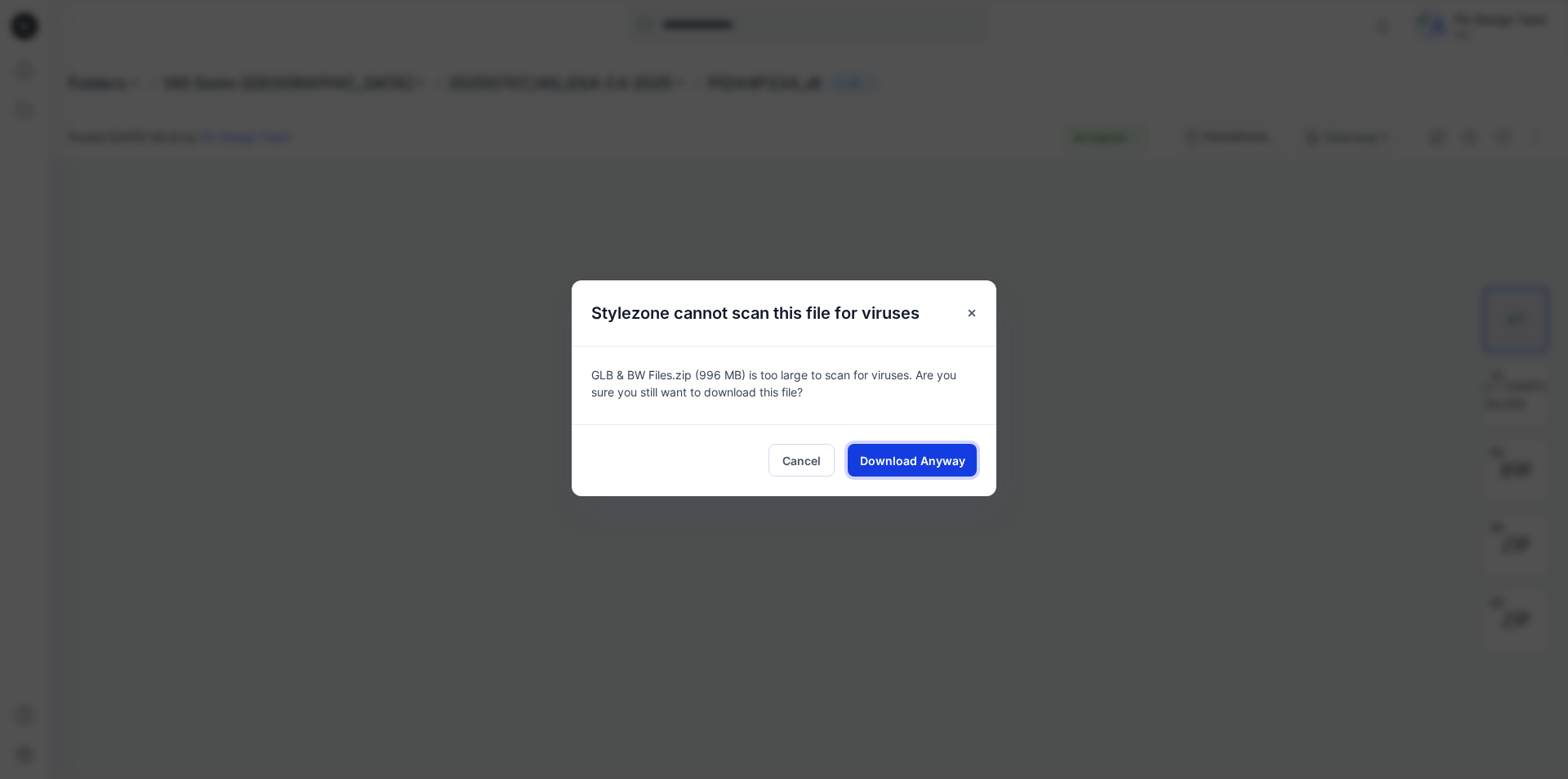
click at [948, 464] on button "Download Anyway" at bounding box center [912, 460] width 129 height 33
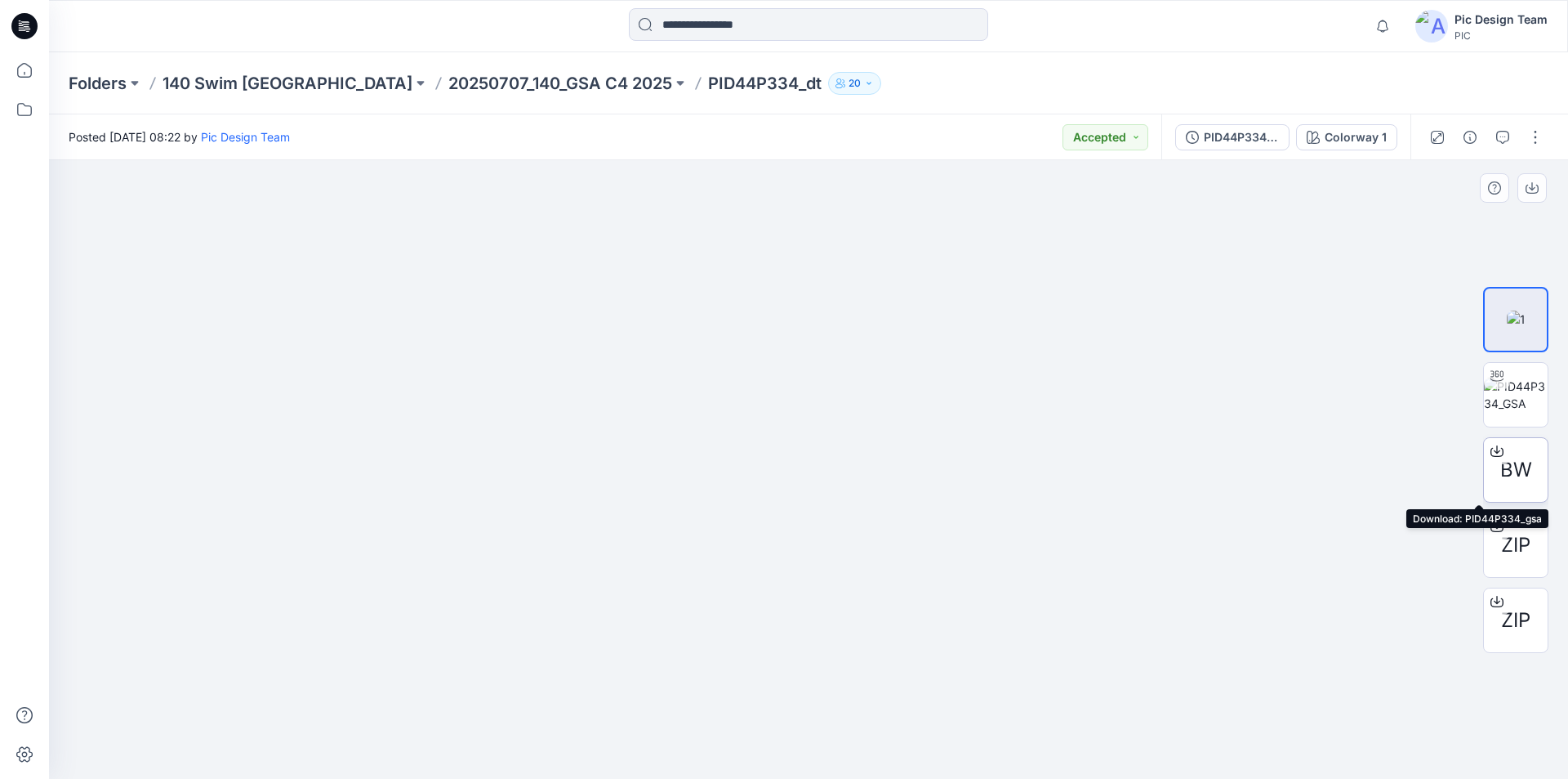
click at [1496, 453] on icon at bounding box center [1497, 451] width 13 height 9
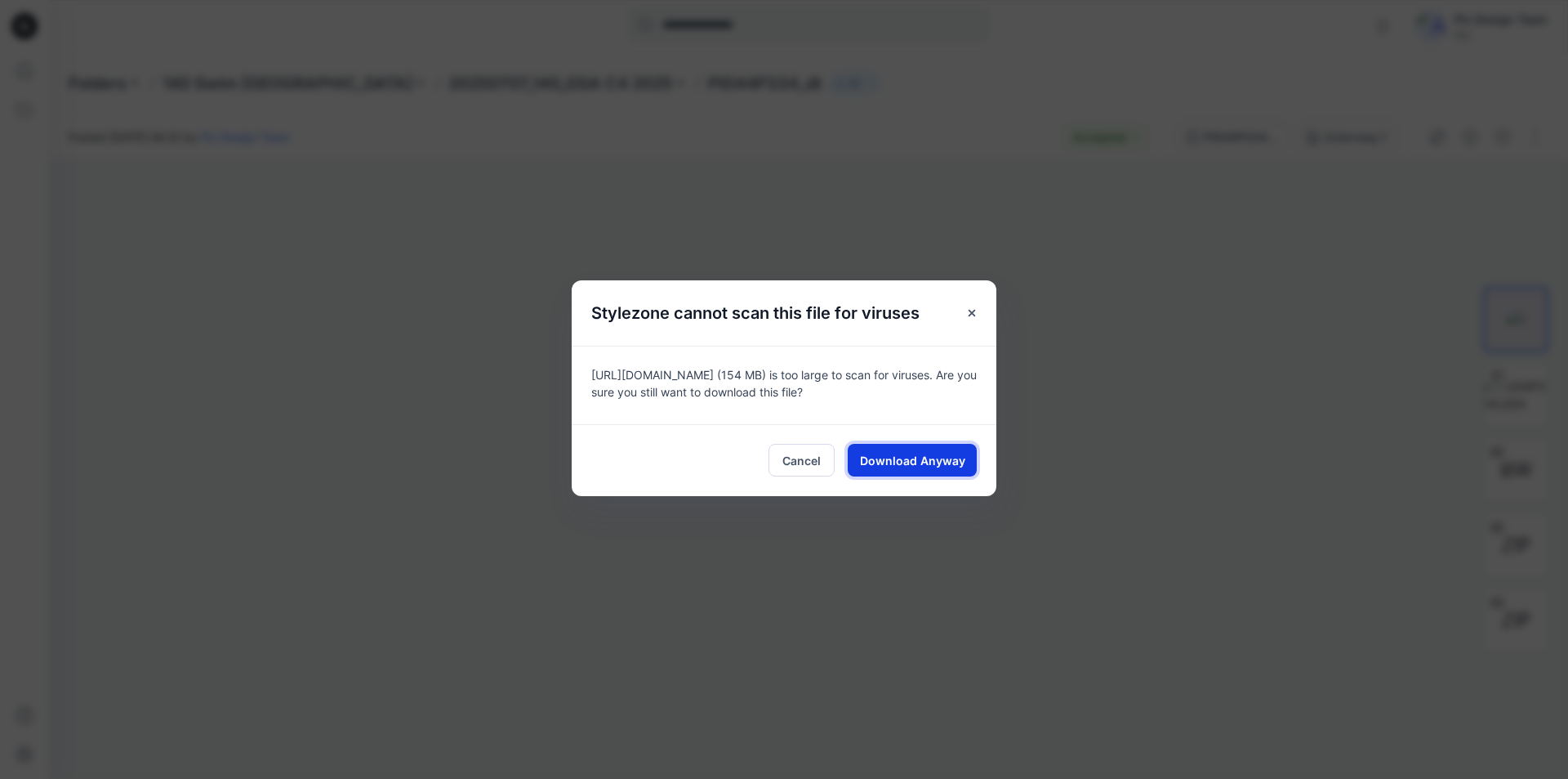
click at [939, 446] on button "Download Anyway" at bounding box center [912, 460] width 129 height 33
